Goal: Information Seeking & Learning: Learn about a topic

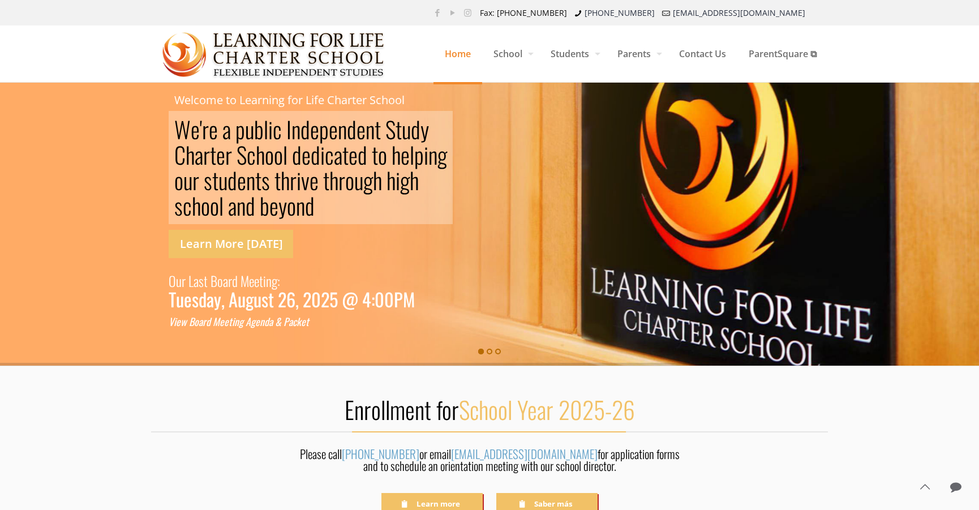
drag, startPoint x: 173, startPoint y: 122, endPoint x: 259, endPoint y: 137, distance: 87.4
click at [259, 137] on rs-layer "W e ' r e a p u b l i c I n d e p e n d e n t S [PERSON_NAME] S c h o o l d e d…" at bounding box center [311, 167] width 284 height 113
drag, startPoint x: 315, startPoint y: 214, endPoint x: 183, endPoint y: 104, distance: 172.1
click at [182, 107] on rs-slide "W e ' r e a p u b l i c I n d e p e n d e n t S t u d y C h a r t e r S c h o o…" at bounding box center [489, 224] width 979 height 283
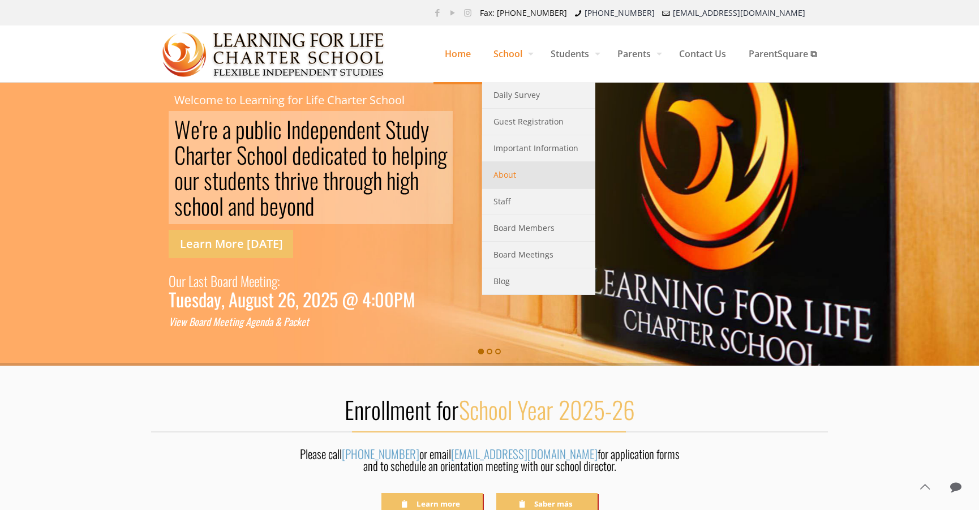
click at [512, 179] on link "About" at bounding box center [538, 175] width 113 height 27
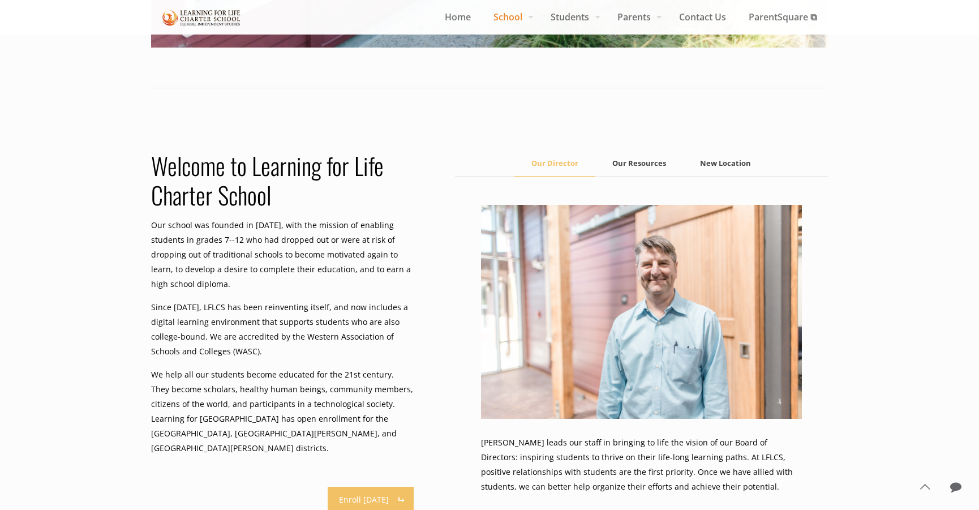
scroll to position [566, 0]
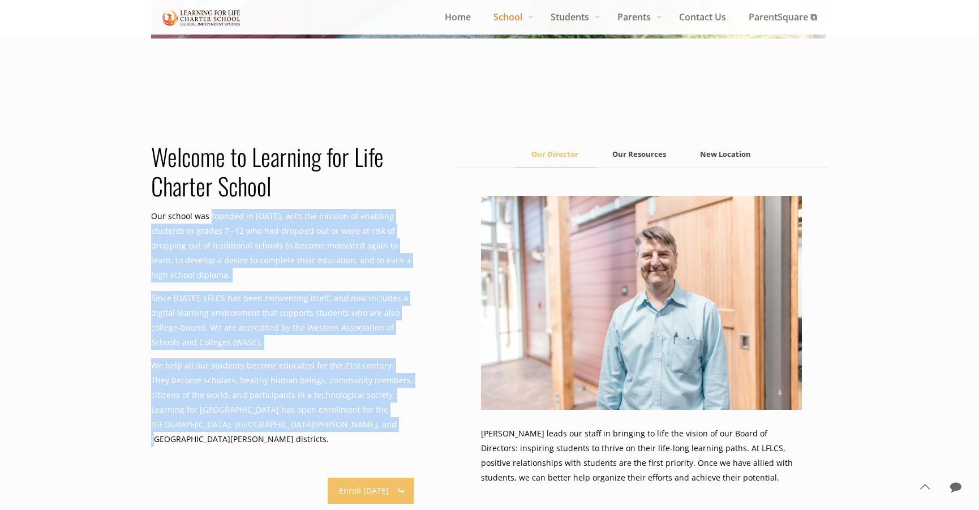
drag, startPoint x: 209, startPoint y: 215, endPoint x: 406, endPoint y: 407, distance: 275.0
click at [406, 407] on div "Welcome to Learning for Life Charter School Our school was founded in 2001, wit…" at bounding box center [282, 299] width 263 height 314
copy div "founded in 2001, with the mission of enabling students in grades 7--12 who had …"
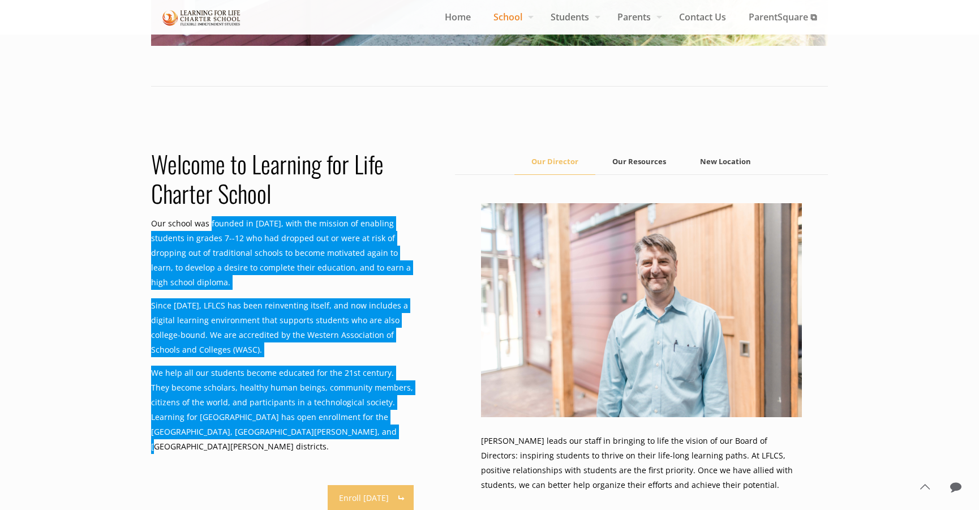
scroll to position [528, 0]
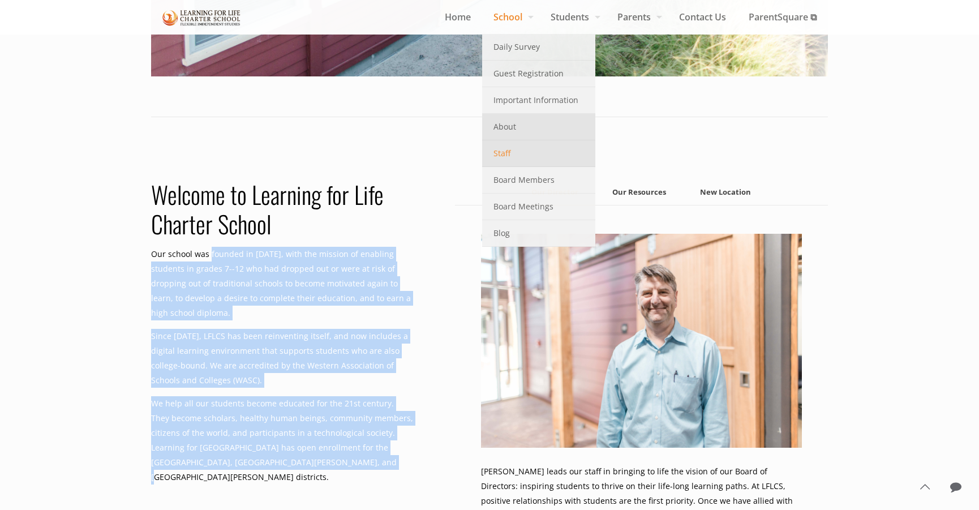
click at [519, 151] on link "Staff" at bounding box center [538, 153] width 113 height 27
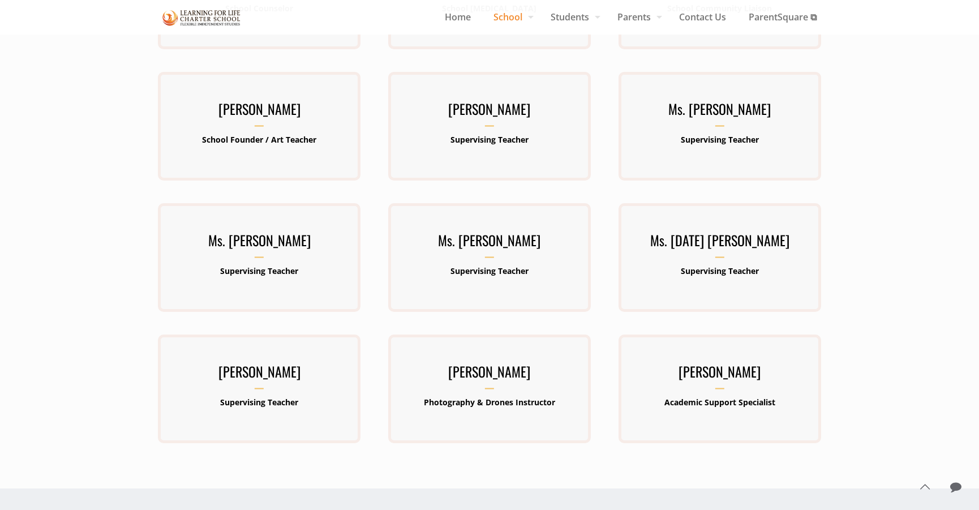
scroll to position [340, 0]
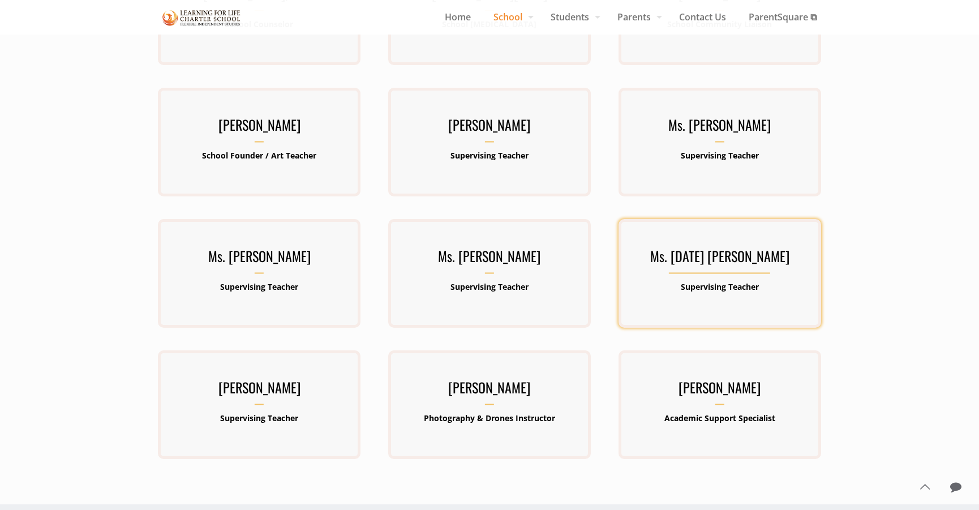
click at [721, 257] on h3 "Ms. Sunday Howe" at bounding box center [720, 259] width 203 height 29
click at [706, 248] on h3 "Ms. Sunday Howe" at bounding box center [720, 259] width 203 height 29
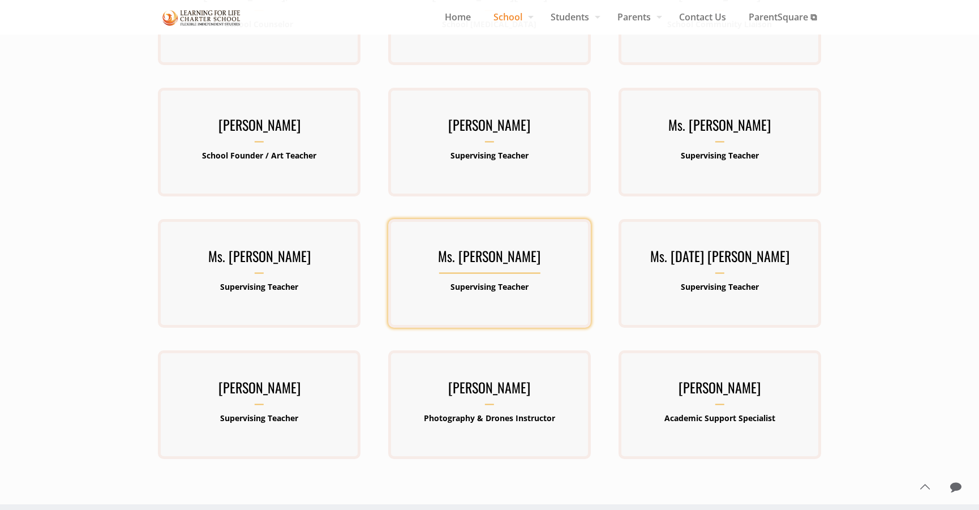
click at [494, 263] on h3 "Ms. Cheryl Campbell" at bounding box center [489, 259] width 203 height 29
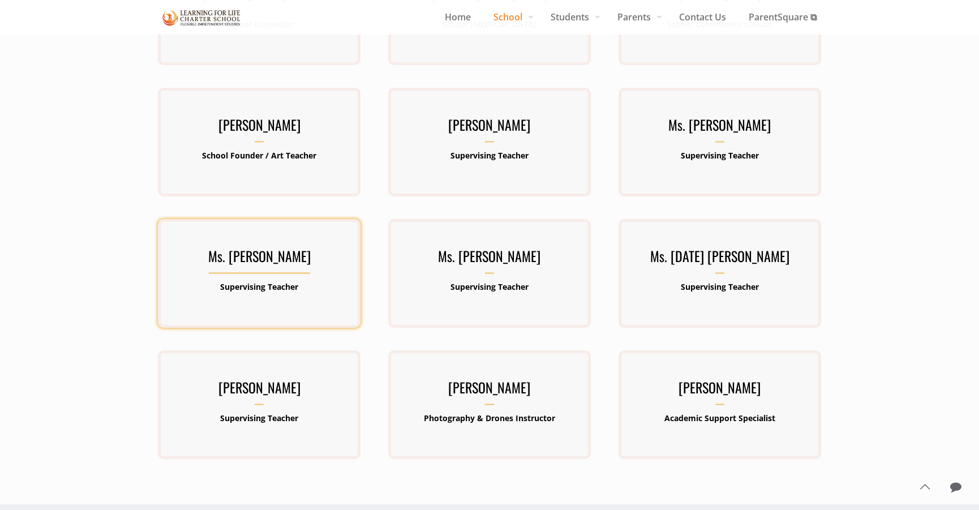
click at [254, 266] on h3 "Ms. Vanessa Garcia-Guardado" at bounding box center [259, 259] width 203 height 29
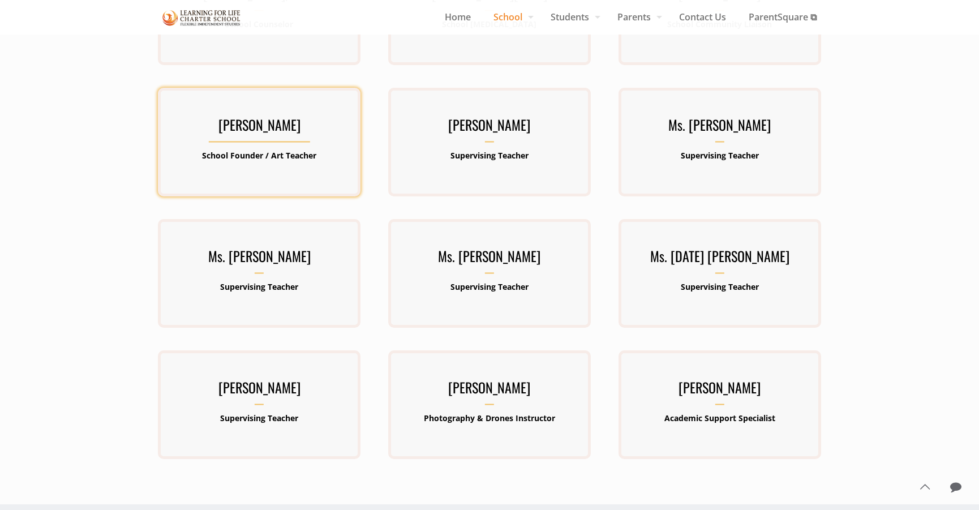
click at [265, 138] on h3 "Ms. Gloria Shaw" at bounding box center [259, 127] width 203 height 29
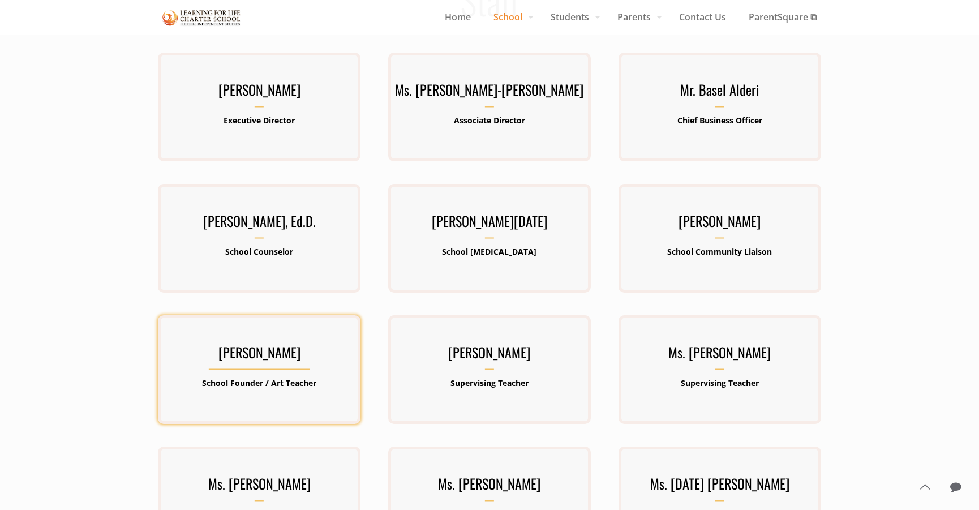
scroll to position [75, 0]
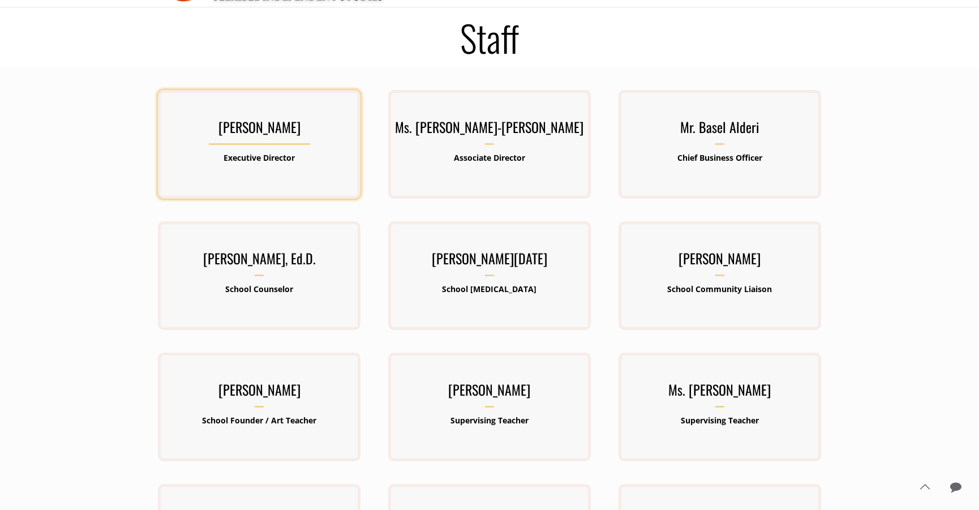
click at [261, 135] on h3 "[PERSON_NAME]" at bounding box center [259, 129] width 203 height 29
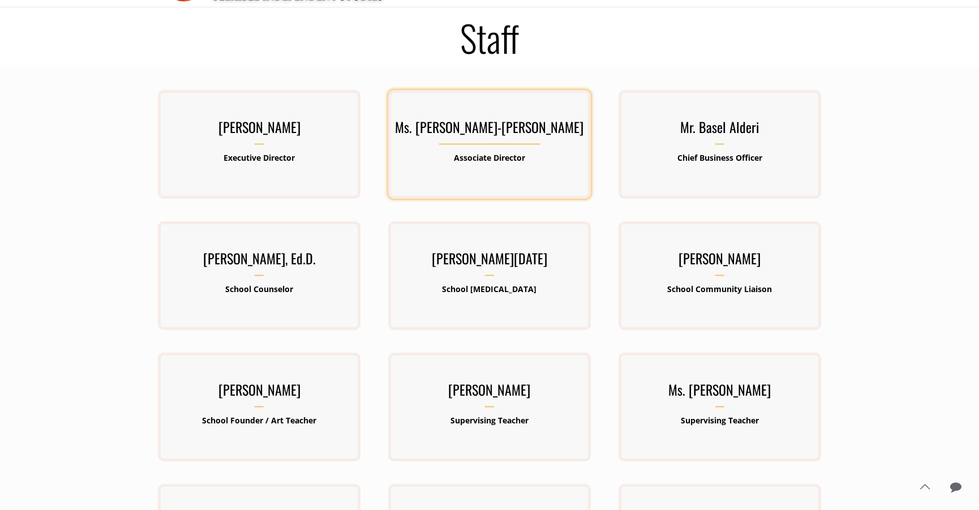
click at [468, 139] on h3 "Ms. Barbara Lawrence-Emanuel" at bounding box center [489, 129] width 203 height 29
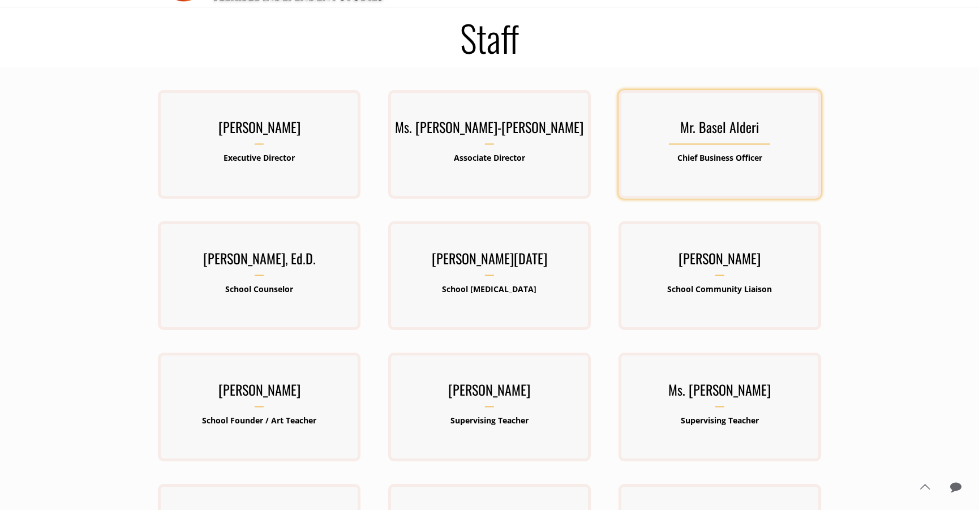
click at [687, 130] on h3 "Mr. Basel Alderi" at bounding box center [720, 129] width 203 height 29
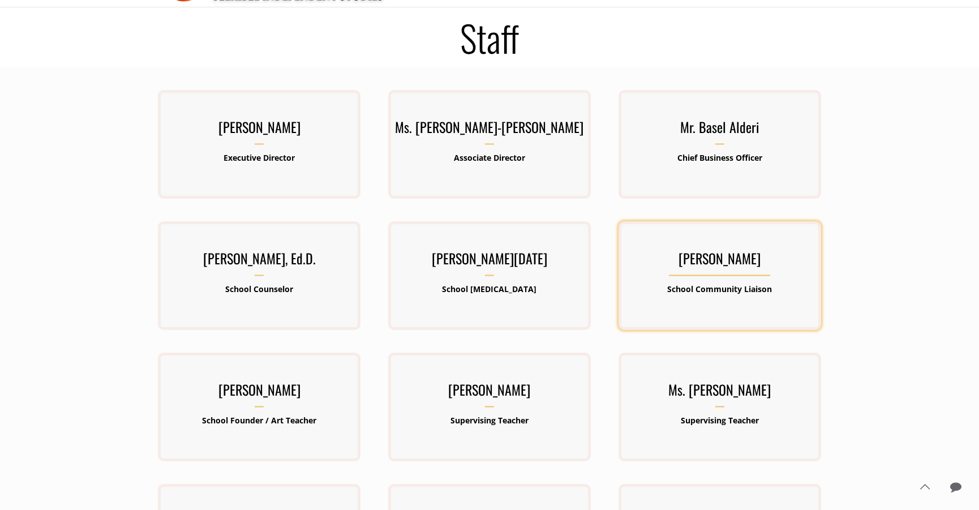
click at [701, 238] on div "Ms. Maribel Perez Santos School Community Liaison" at bounding box center [720, 275] width 203 height 109
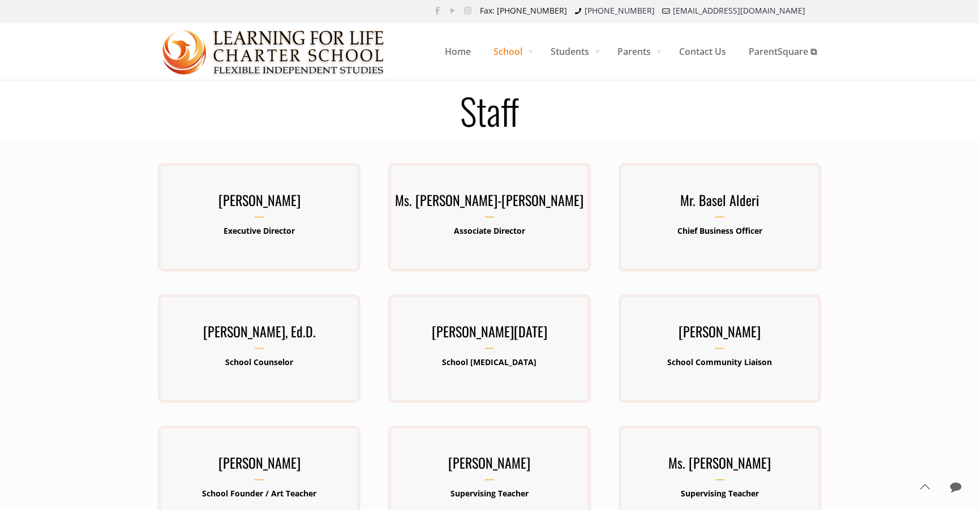
scroll to position [0, 0]
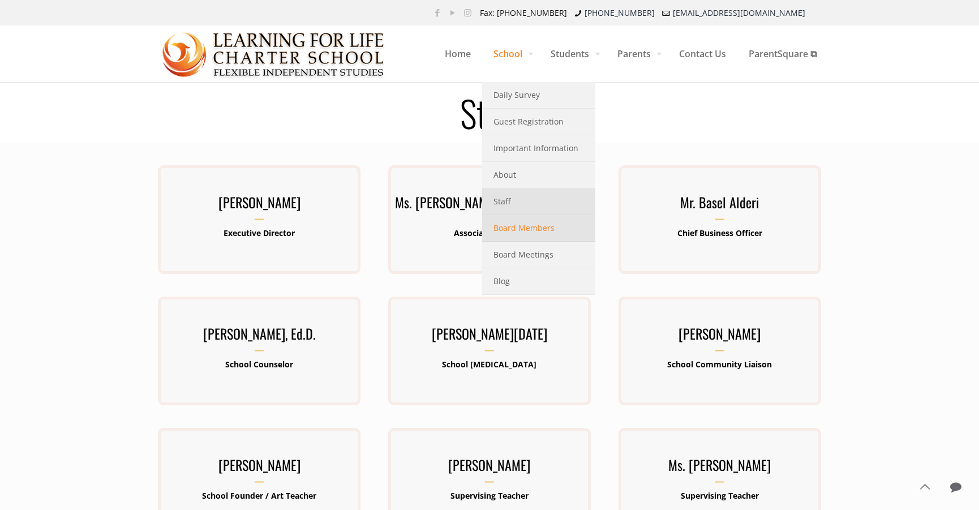
click at [518, 239] on link "Board Members" at bounding box center [538, 228] width 113 height 27
click at [518, 234] on span "Board Members" at bounding box center [524, 228] width 61 height 15
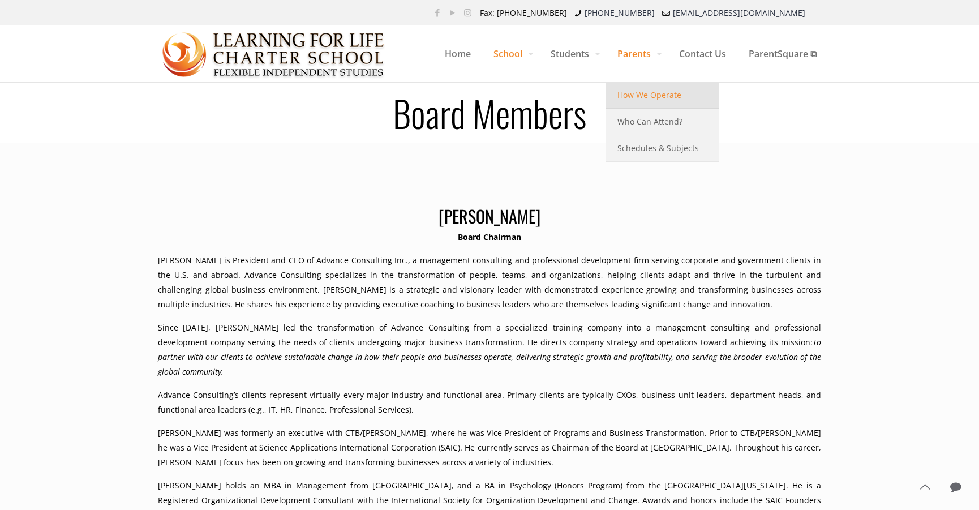
click at [654, 92] on span "How We Operate" at bounding box center [650, 95] width 64 height 15
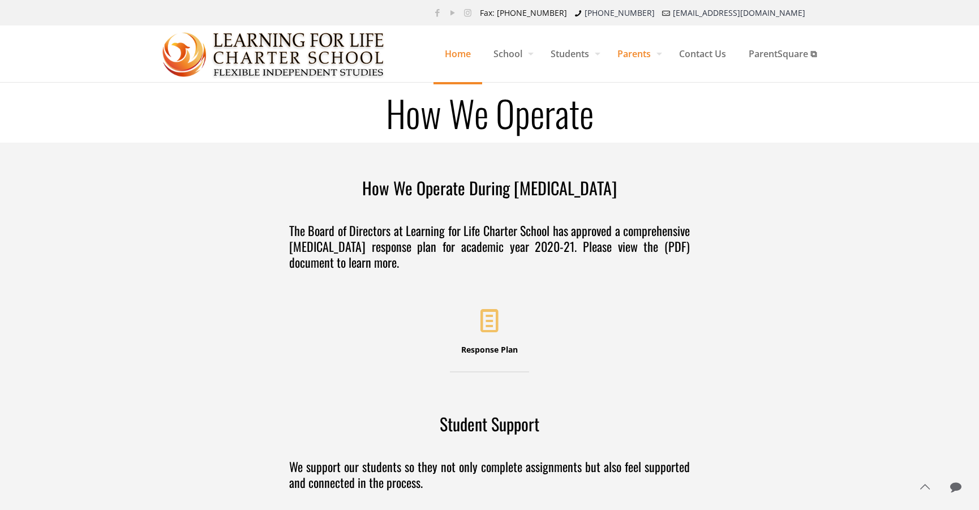
click at [453, 52] on span "Home" at bounding box center [458, 54] width 49 height 34
